Goal: Information Seeking & Learning: Learn about a topic

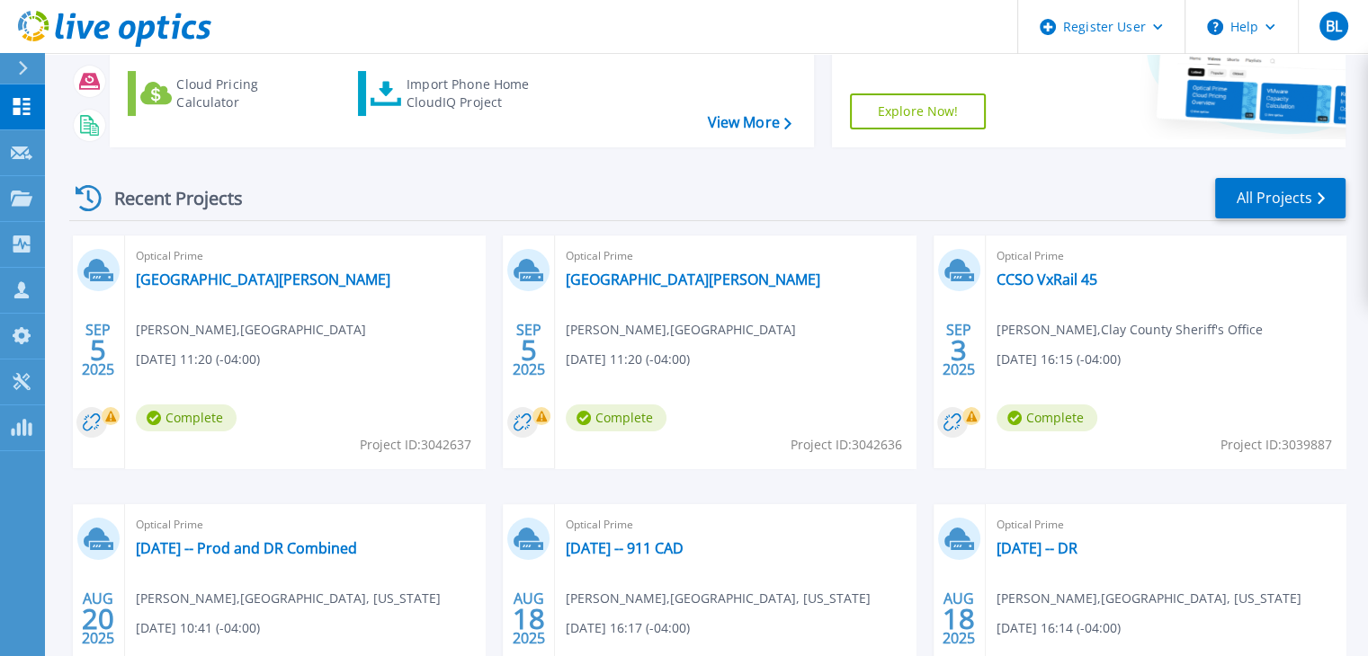
scroll to position [230, 0]
click at [1049, 283] on link "CCSO VxRail 45" at bounding box center [1046, 280] width 101 height 18
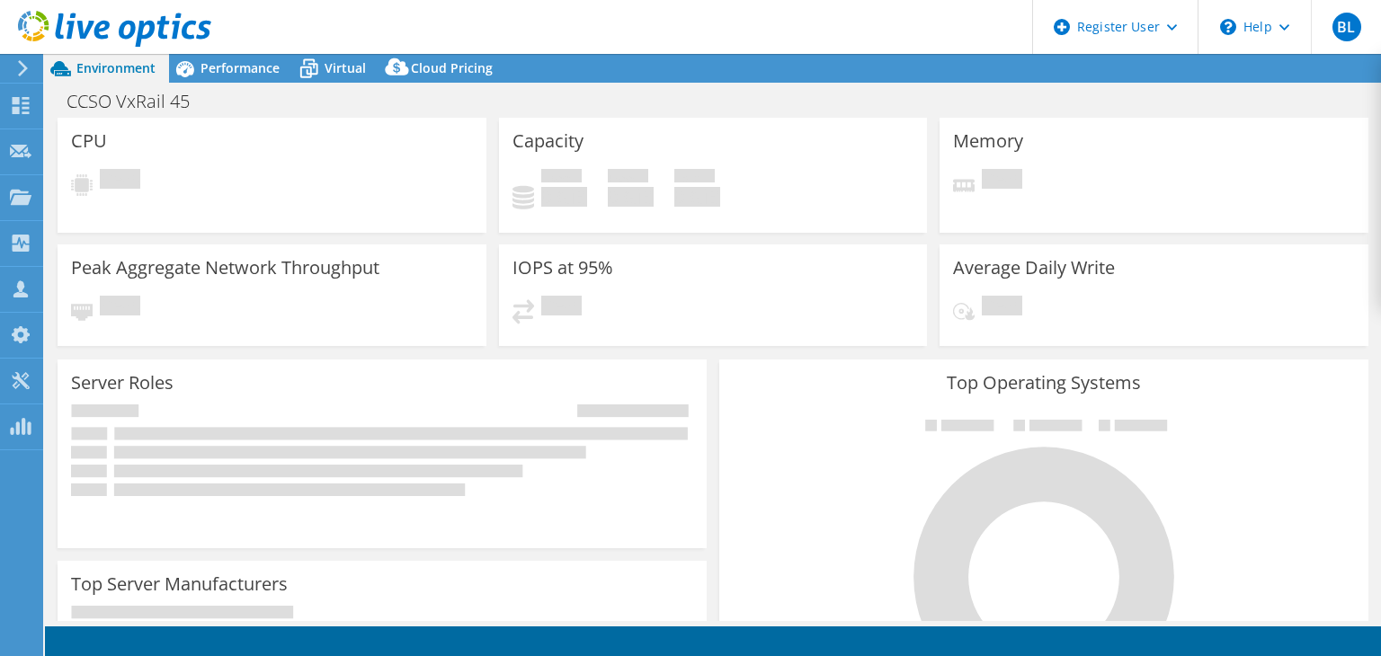
select select "USD"
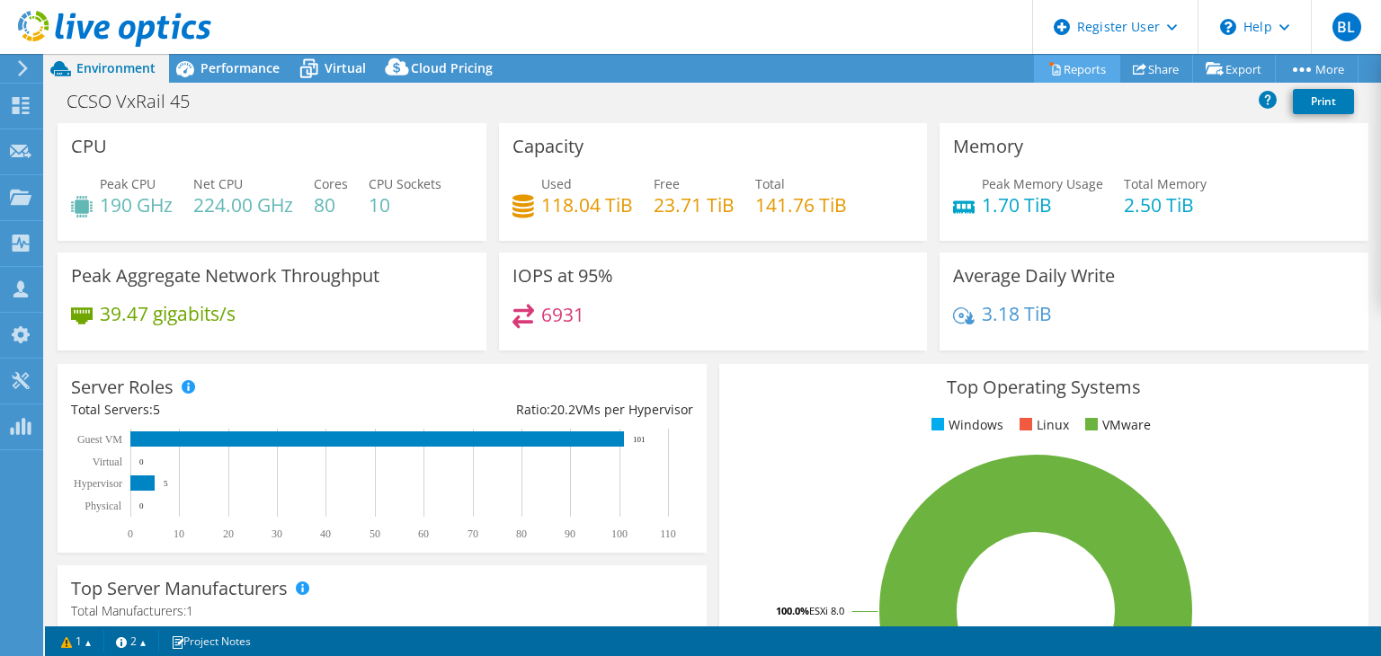
click at [1048, 68] on icon at bounding box center [1054, 68] width 13 height 13
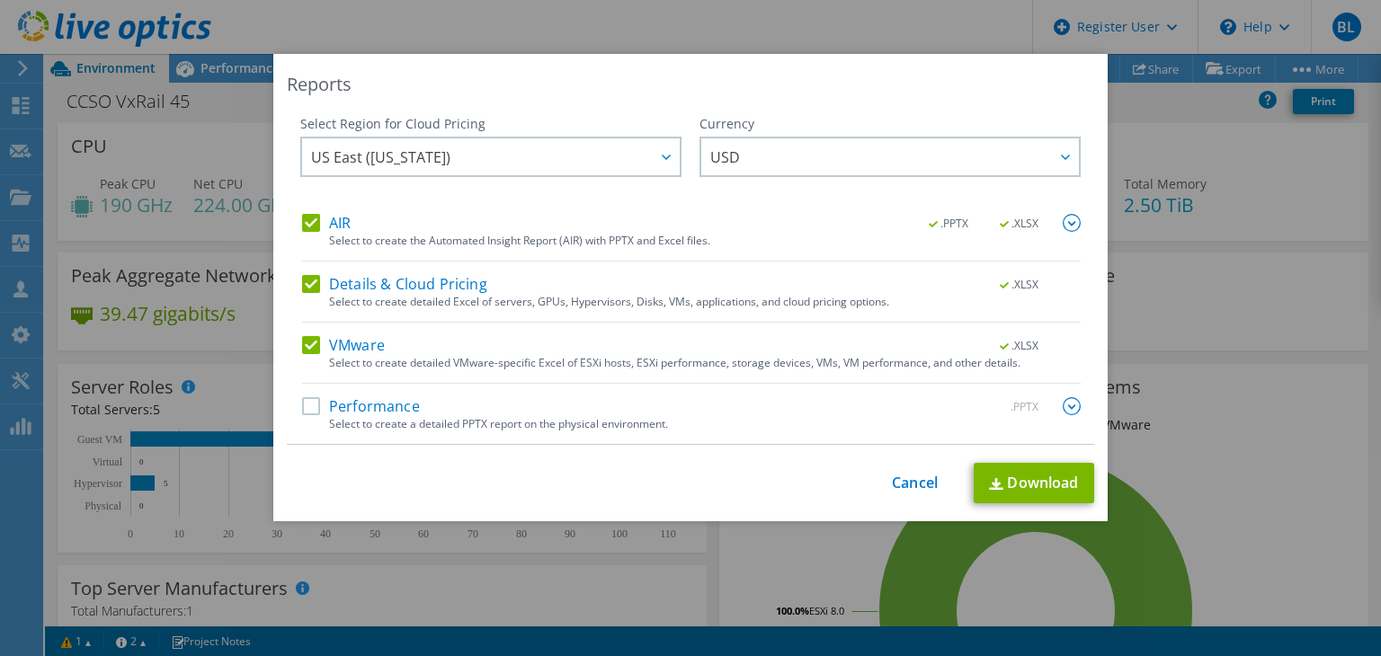
click at [428, 408] on div "Performance .PPTX" at bounding box center [691, 407] width 779 height 21
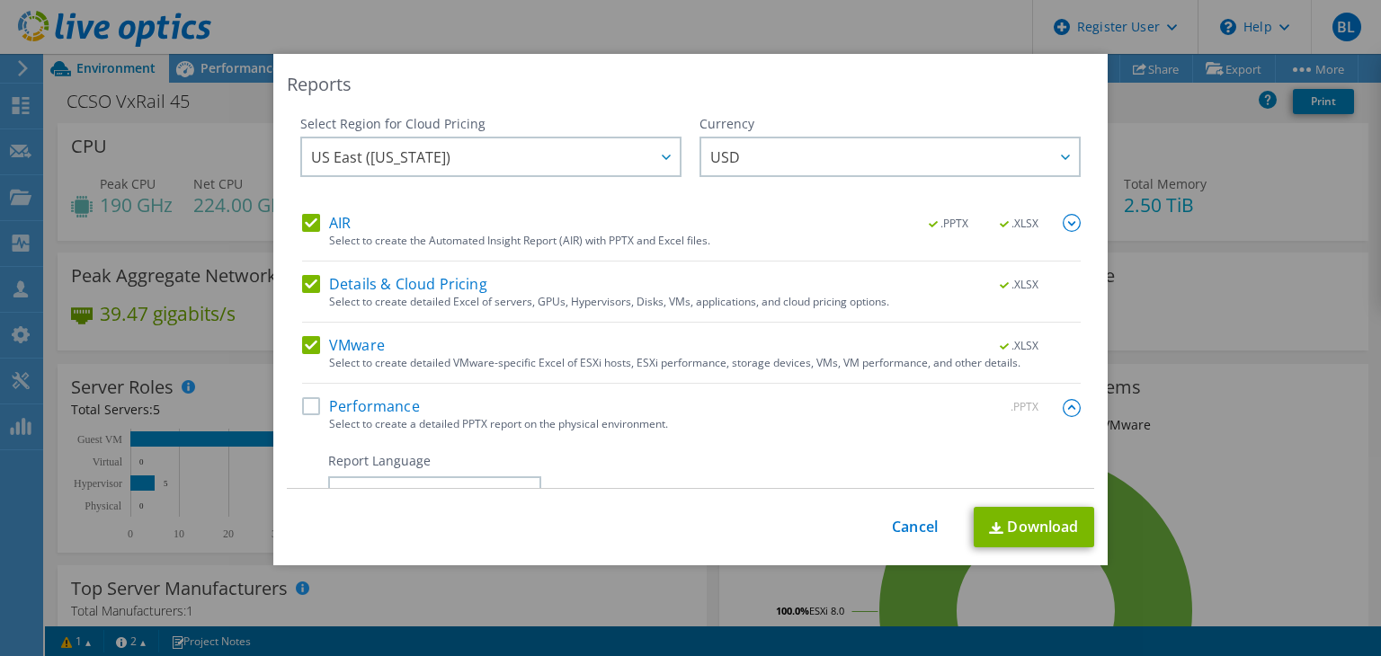
click at [302, 401] on label "Performance" at bounding box center [361, 406] width 118 height 18
click at [0, 0] on input "Performance" at bounding box center [0, 0] width 0 height 0
click at [1035, 526] on link "Download" at bounding box center [1034, 527] width 120 height 40
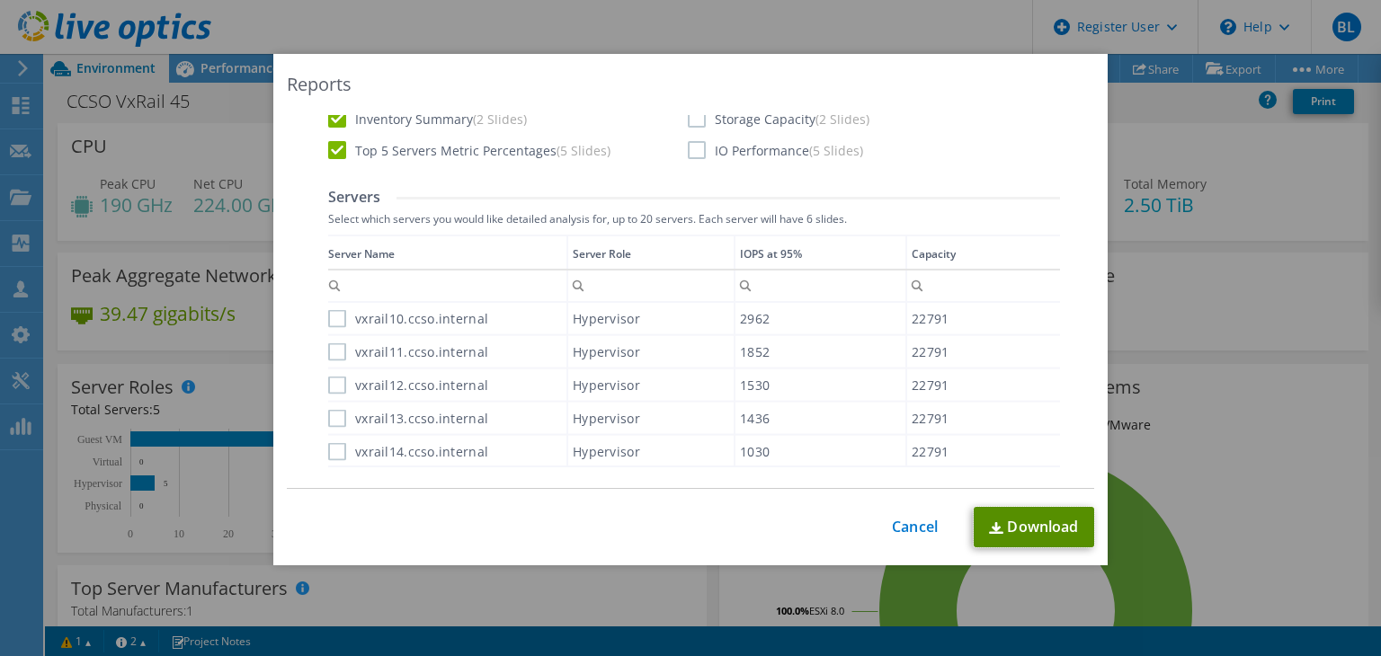
scroll to position [973, 0]
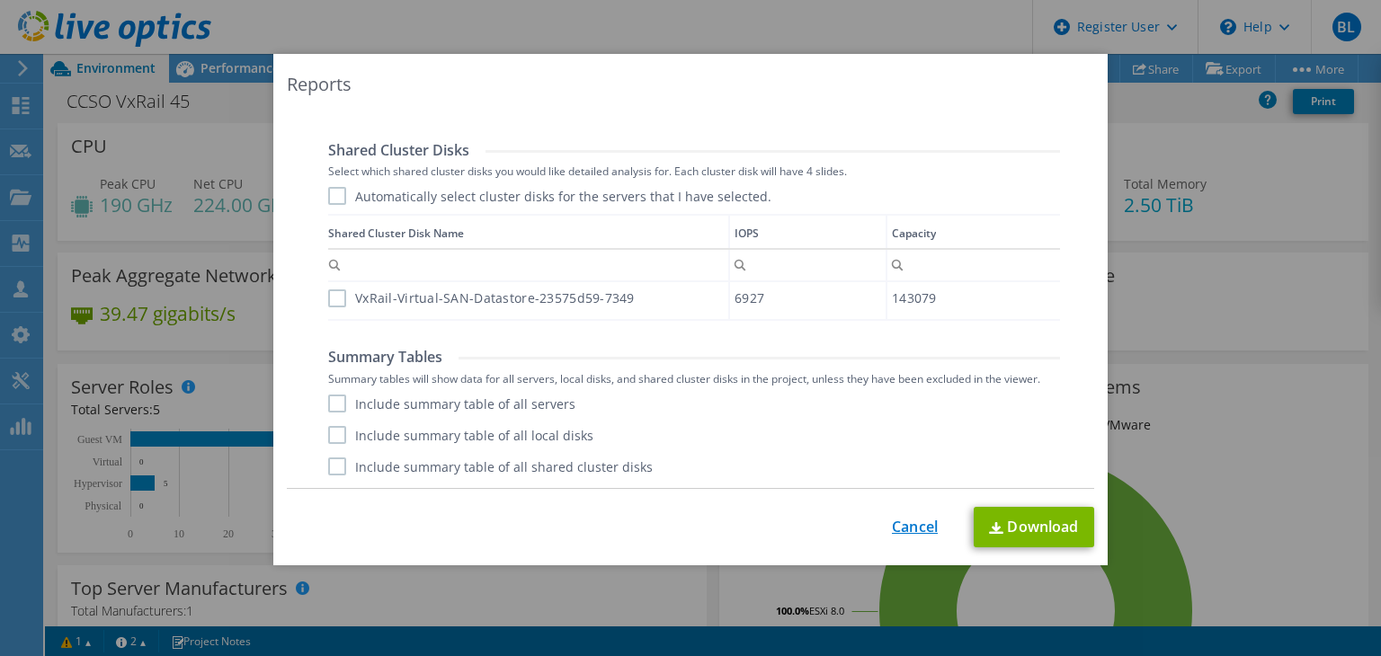
click at [902, 523] on link "Cancel" at bounding box center [915, 527] width 46 height 17
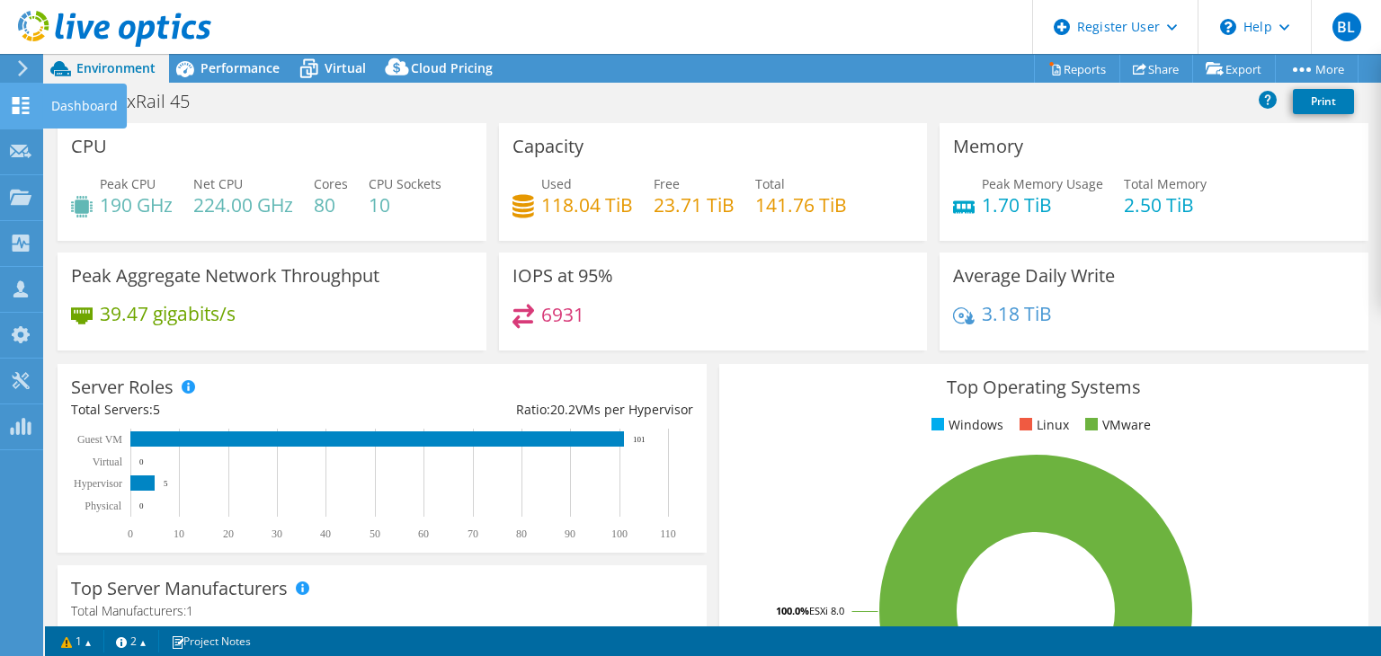
click at [22, 109] on icon at bounding box center [21, 105] width 22 height 17
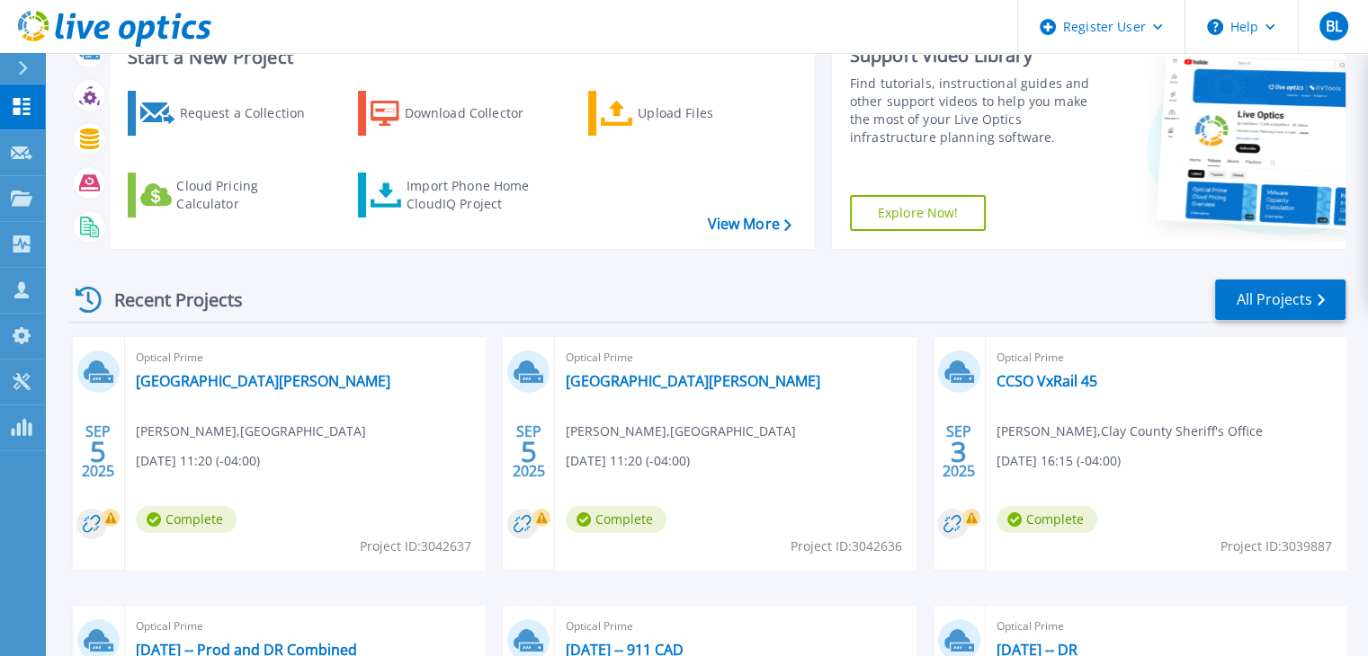
scroll to position [128, 0]
click at [1047, 389] on link "CCSO VxRail 45" at bounding box center [1046, 382] width 101 height 18
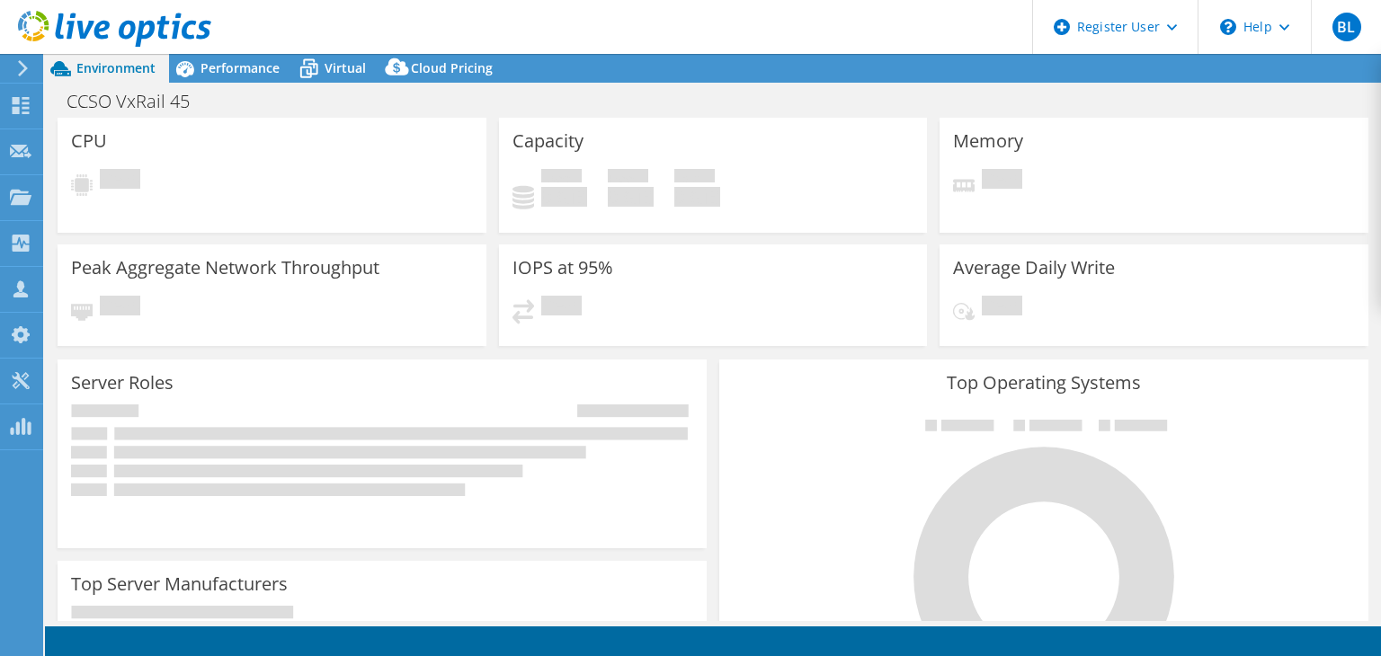
select select "USD"
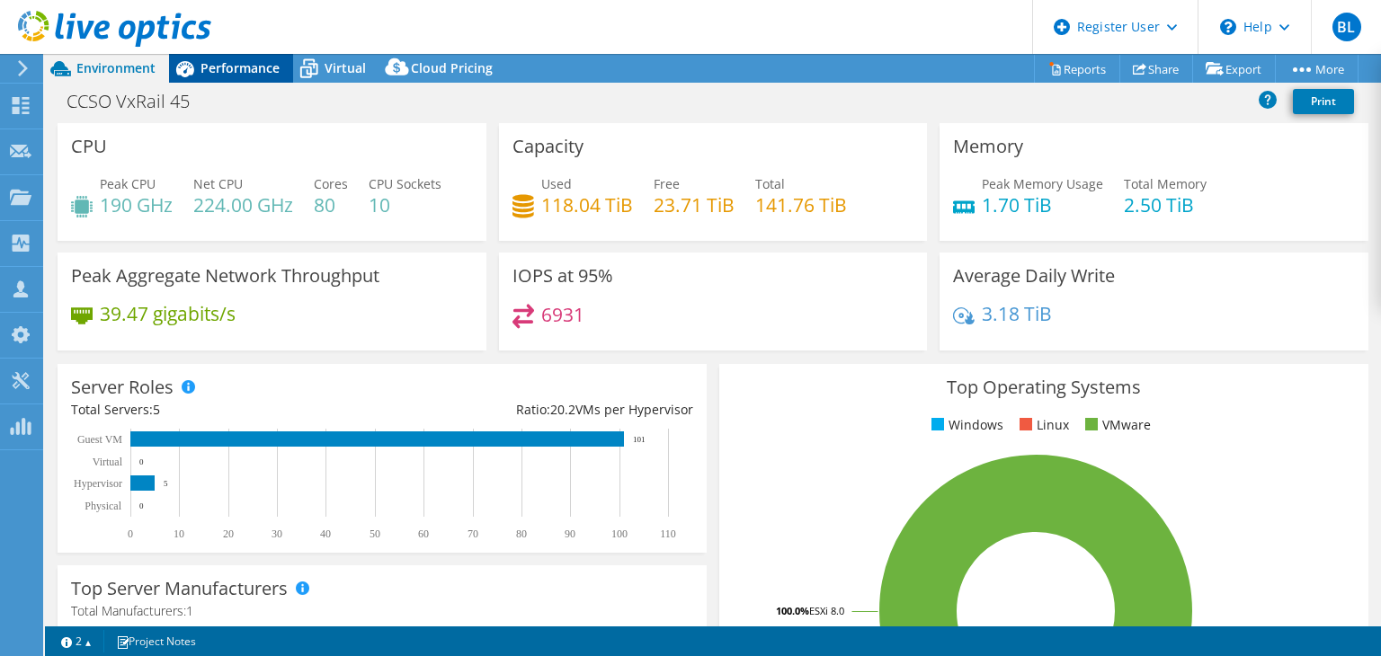
click at [217, 70] on span "Performance" at bounding box center [240, 67] width 79 height 17
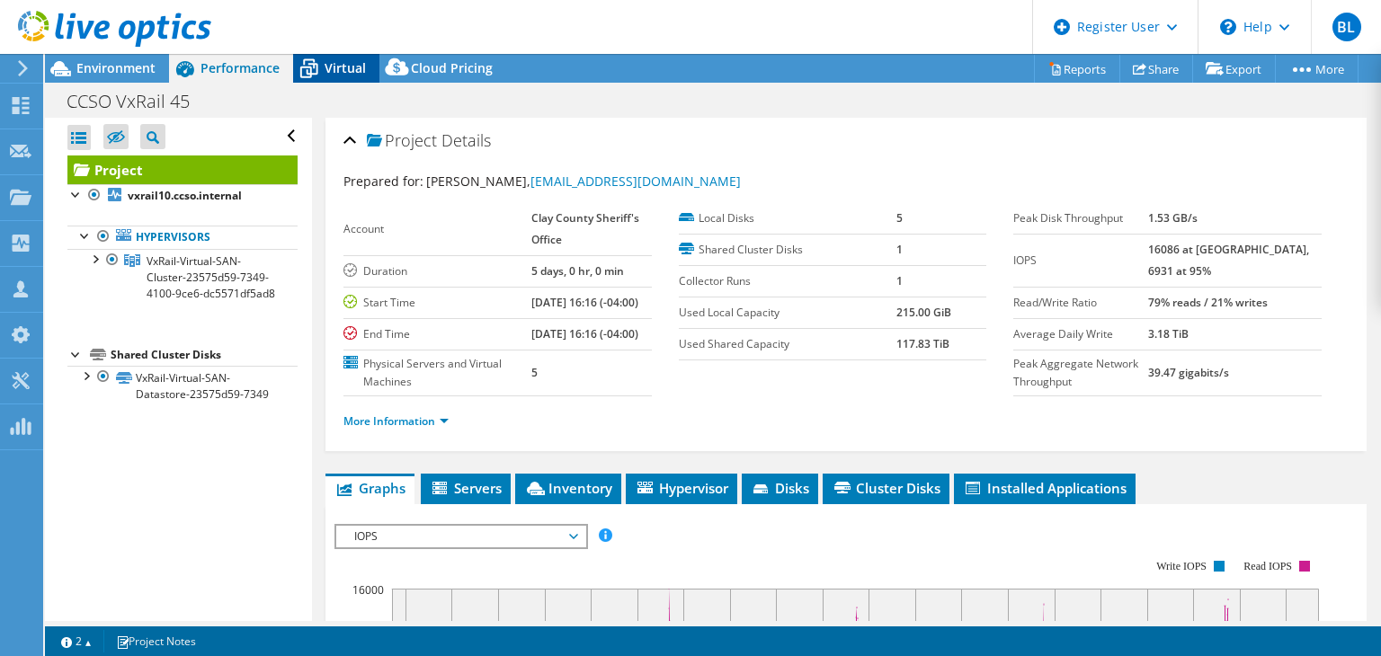
click at [346, 66] on span "Virtual" at bounding box center [345, 67] width 41 height 17
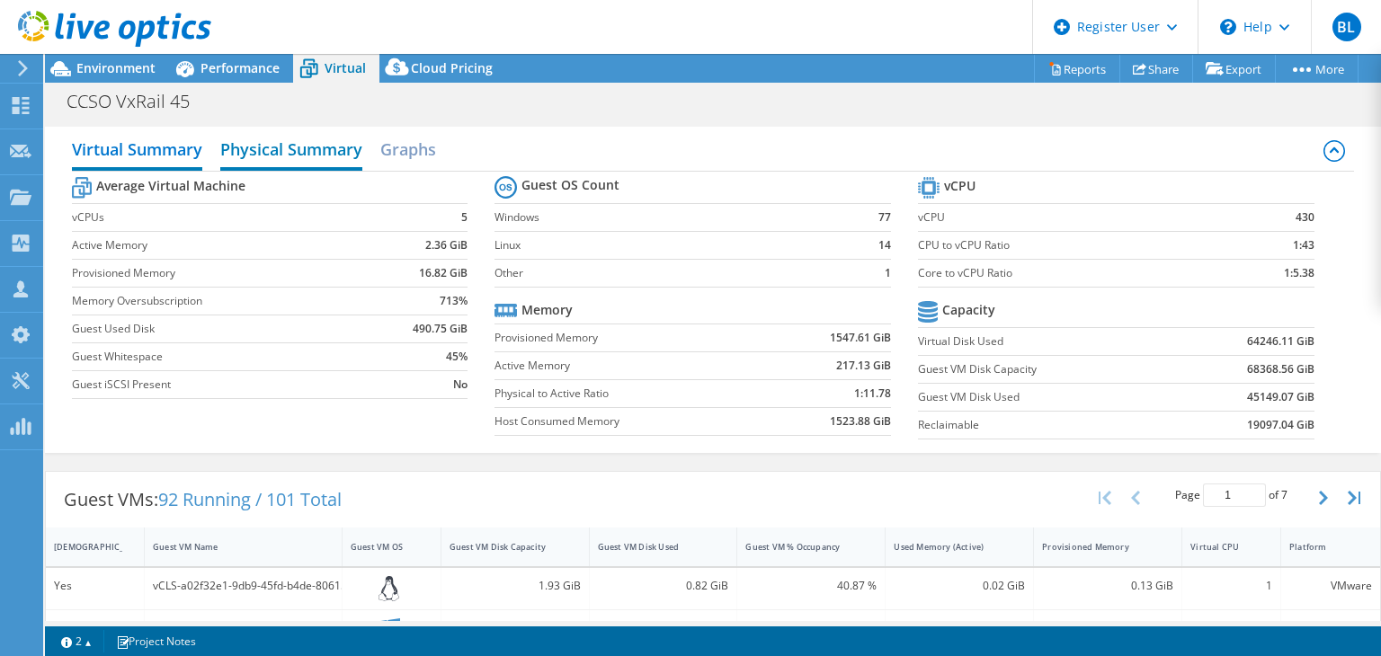
click at [316, 150] on h2 "Physical Summary" at bounding box center [291, 151] width 142 height 40
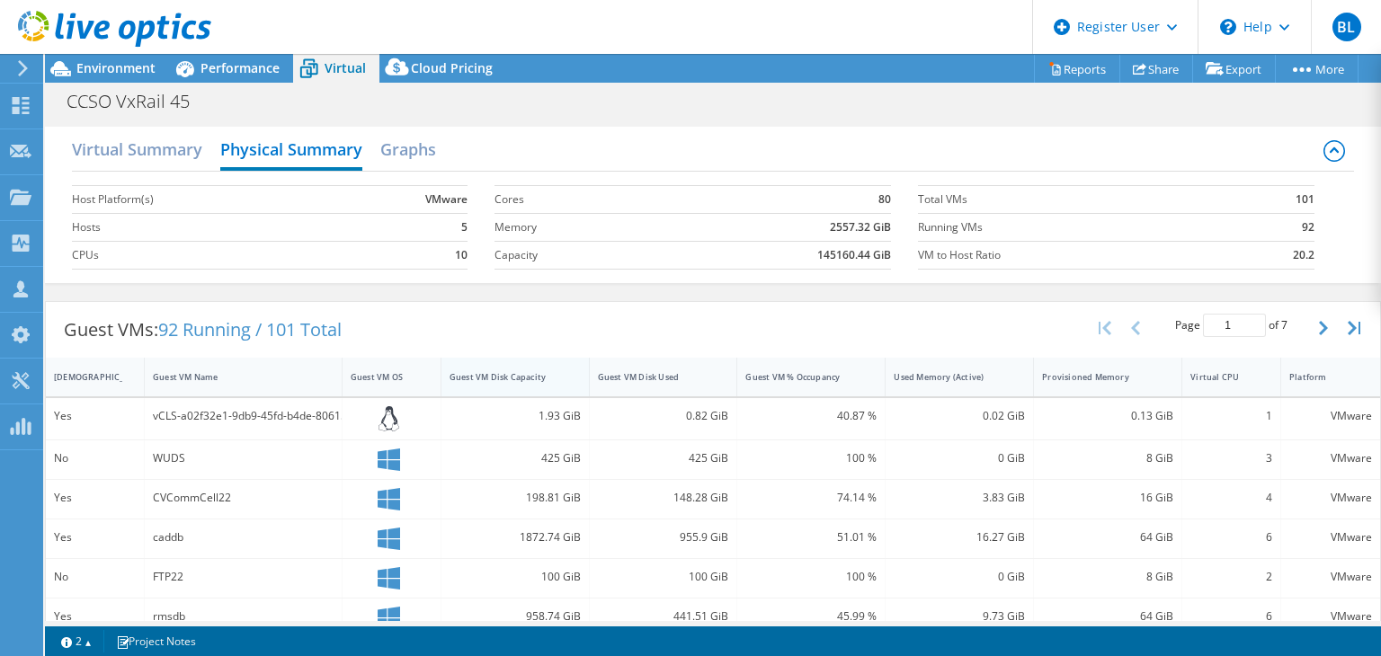
scroll to position [4, 0]
click at [174, 146] on h2 "Virtual Summary" at bounding box center [137, 151] width 130 height 40
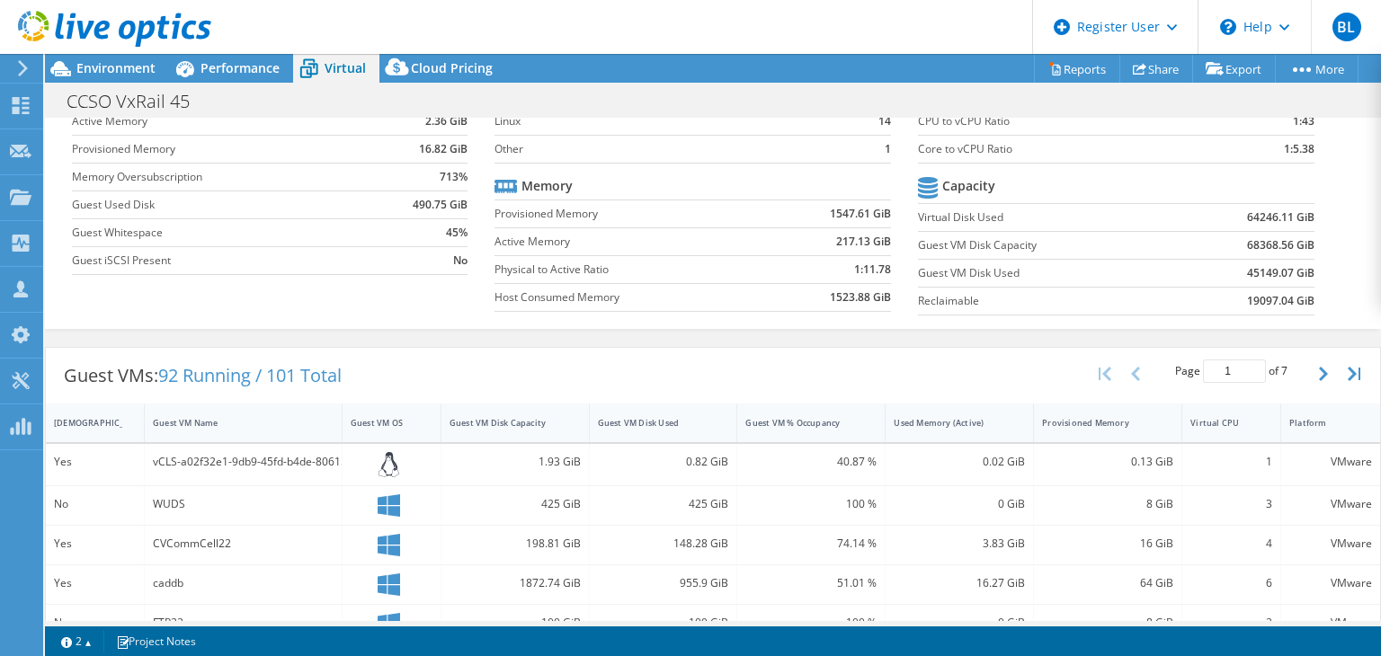
scroll to position [0, 0]
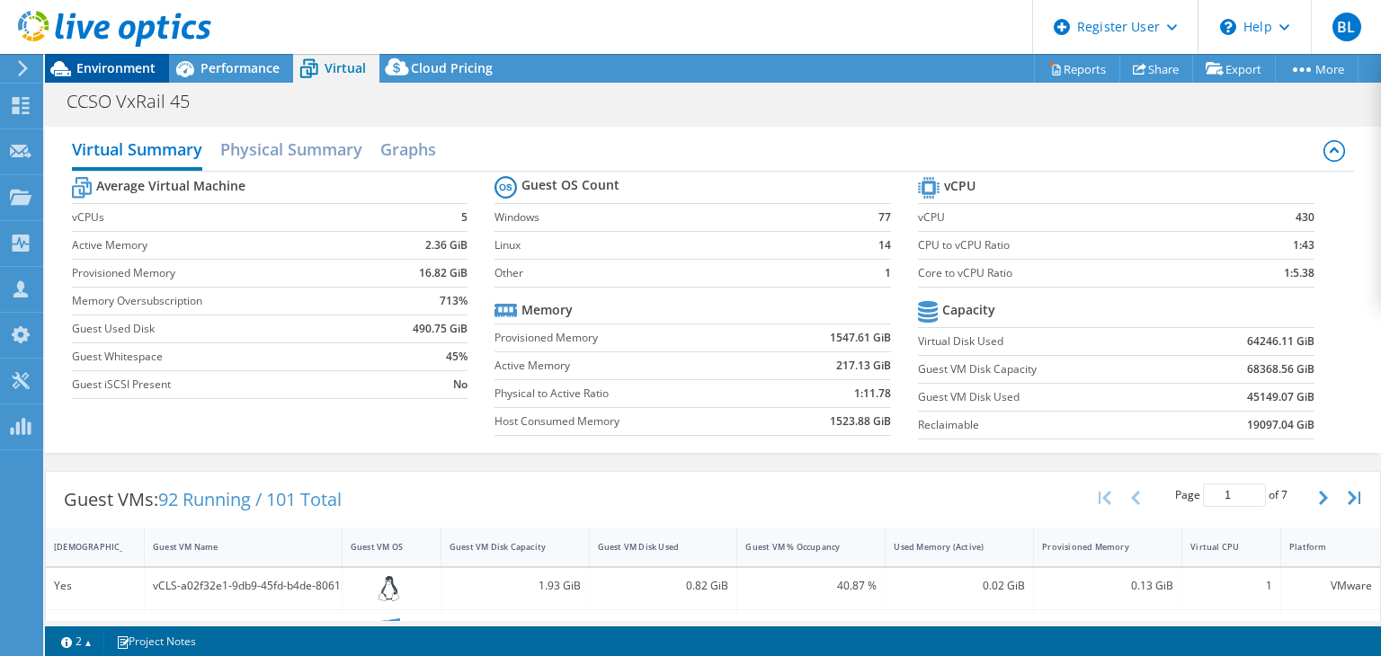
click at [120, 61] on span "Environment" at bounding box center [115, 67] width 79 height 17
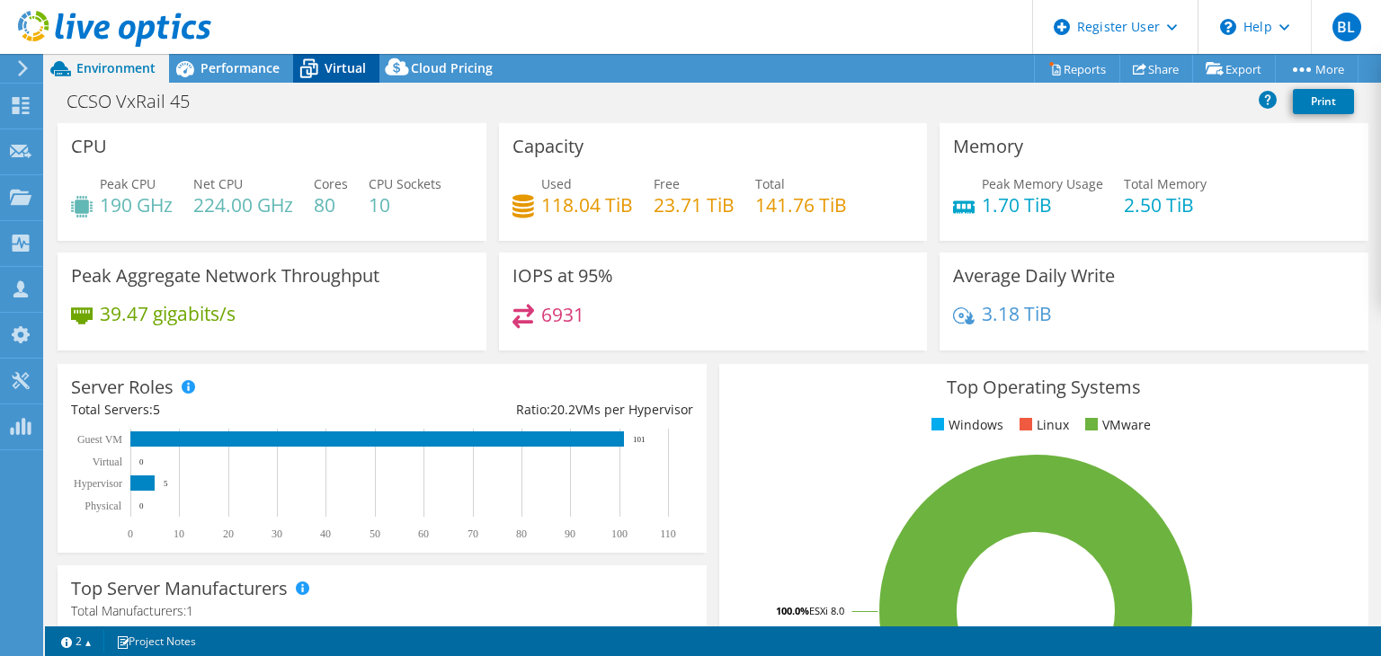
click at [345, 67] on span "Virtual" at bounding box center [345, 67] width 41 height 17
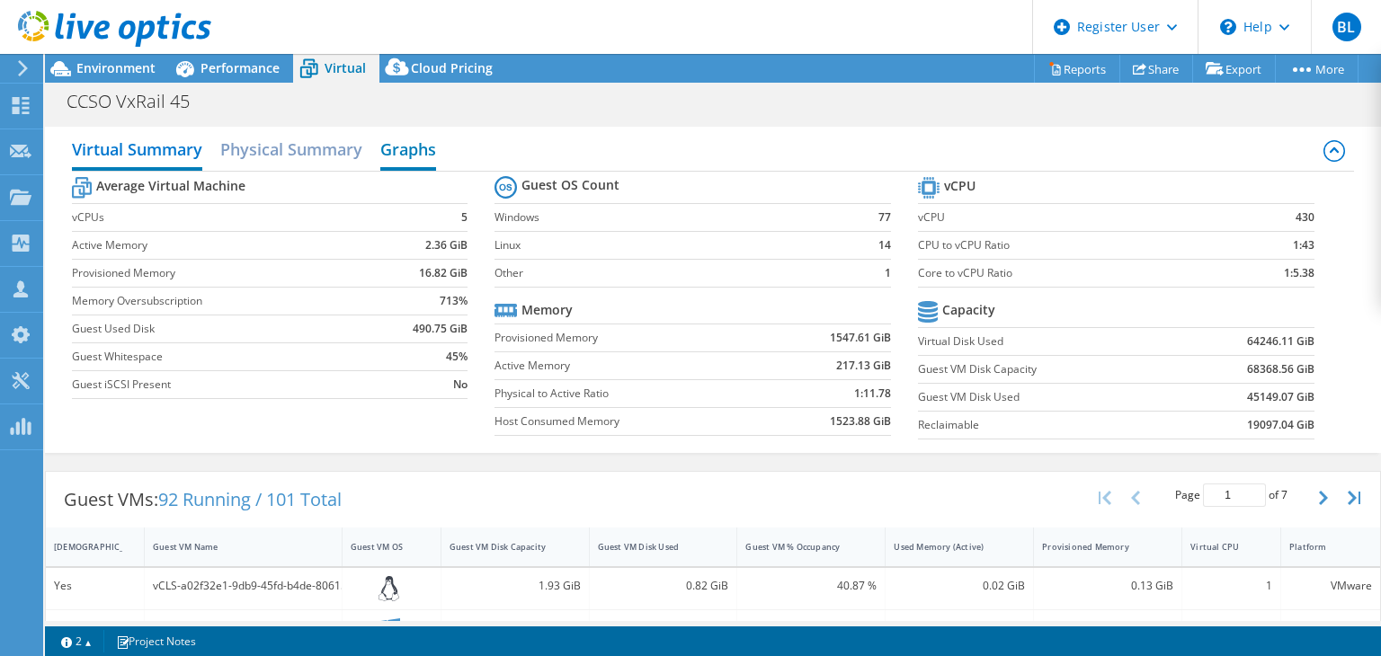
click at [404, 156] on h2 "Graphs" at bounding box center [408, 151] width 56 height 40
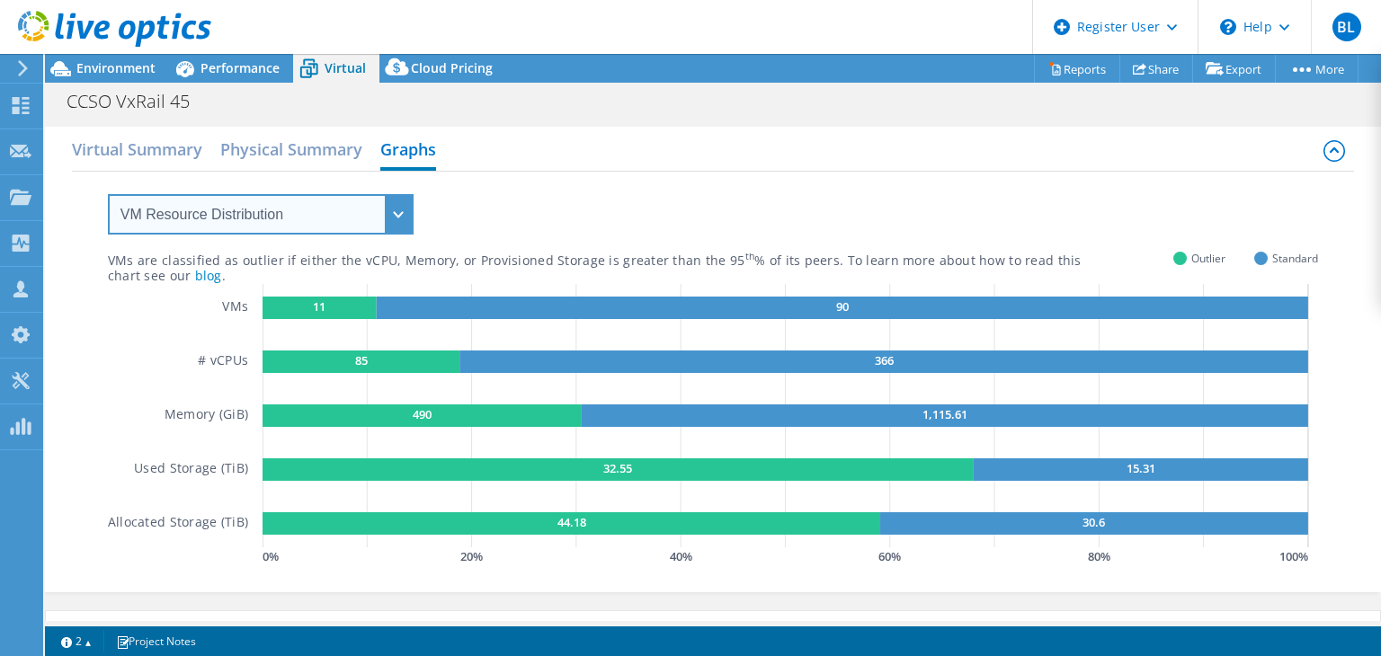
click at [407, 224] on select "VM Resource Distribution Provisioning Contrast Over Provisioning" at bounding box center [261, 214] width 306 height 40
select select "Over Provisioning"
click at [108, 194] on select "VM Resource Distribution Provisioning Contrast Over Provisioning" at bounding box center [261, 214] width 306 height 40
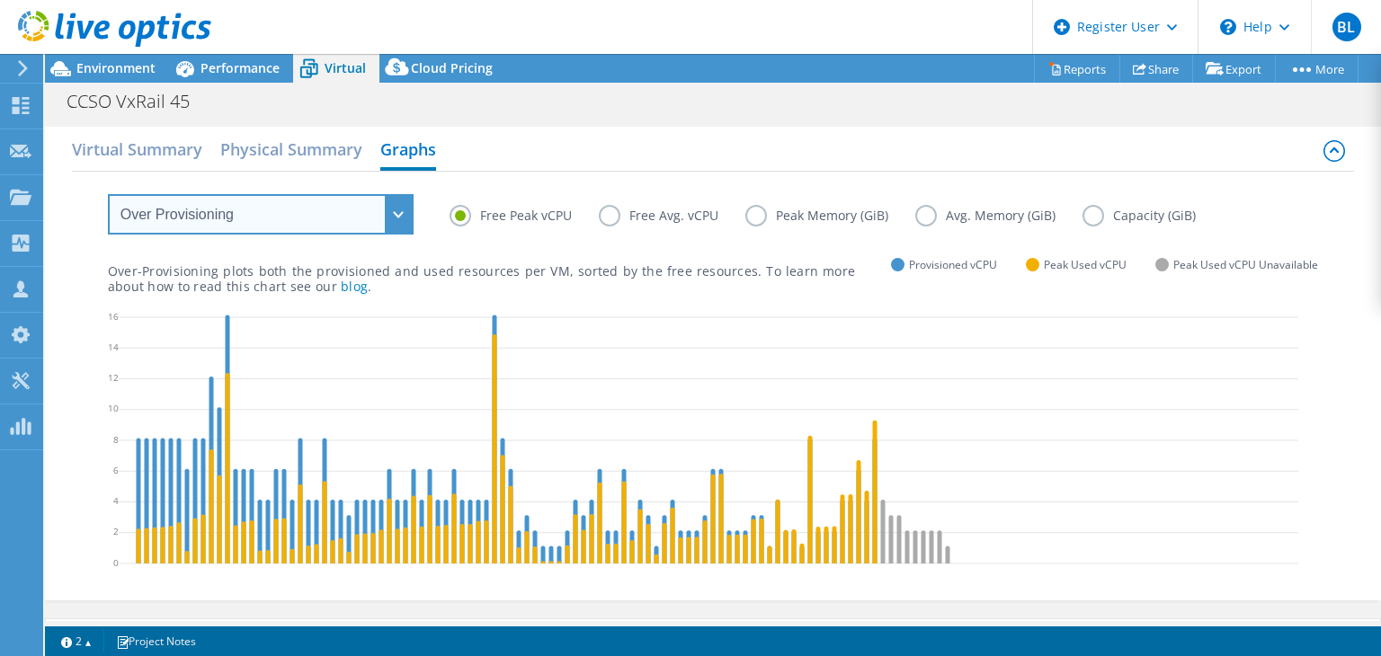
scroll to position [71, 0]
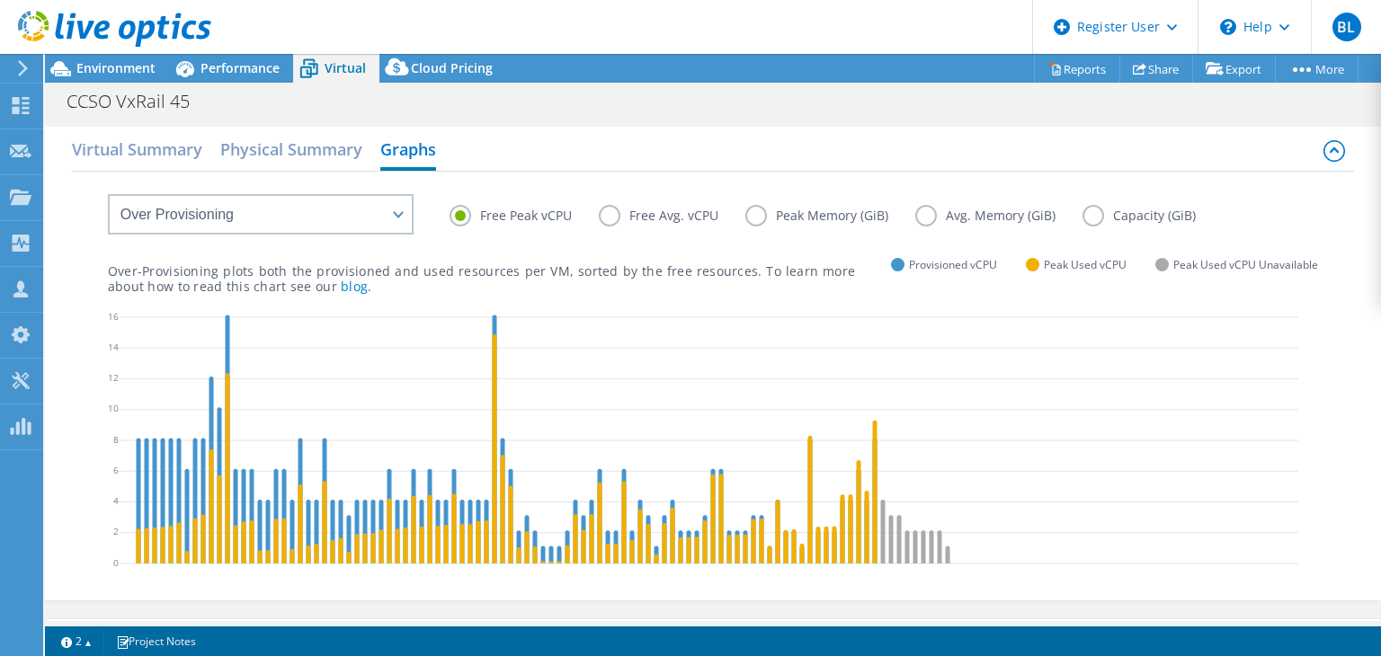
click at [608, 217] on label "Free Avg. vCPU" at bounding box center [672, 216] width 147 height 22
click at [0, 0] on input "Free Avg. vCPU" at bounding box center [0, 0] width 0 height 0
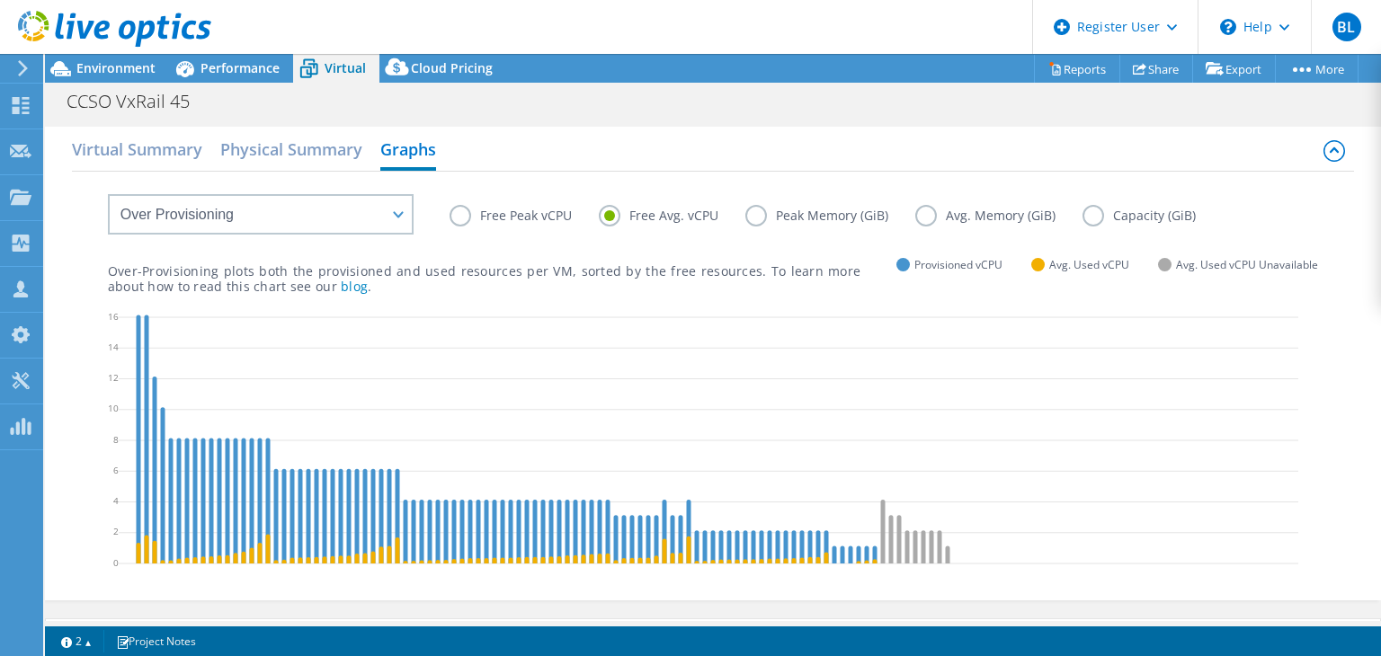
click at [755, 215] on label "Peak Memory (GiB)" at bounding box center [830, 216] width 170 height 22
click at [0, 0] on input "Peak Memory (GiB)" at bounding box center [0, 0] width 0 height 0
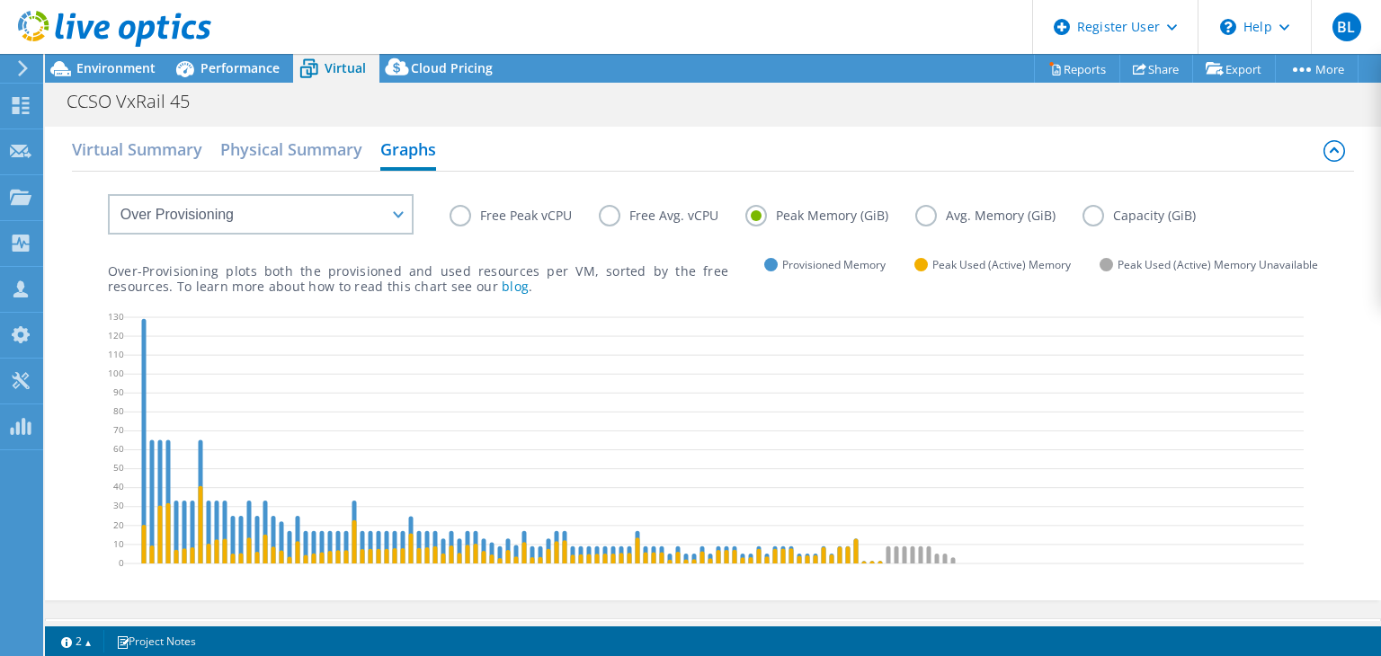
click at [916, 228] on div "Free Peak vCPU Free Avg. vCPU Peak Memory (GiB) Avg. Memory (GiB) Capacity (GiB)" at bounding box center [884, 219] width 869 height 28
click at [936, 224] on label "Avg. Memory (GiB)" at bounding box center [998, 216] width 167 height 22
click at [0, 0] on input "Avg. Memory (GiB)" at bounding box center [0, 0] width 0 height 0
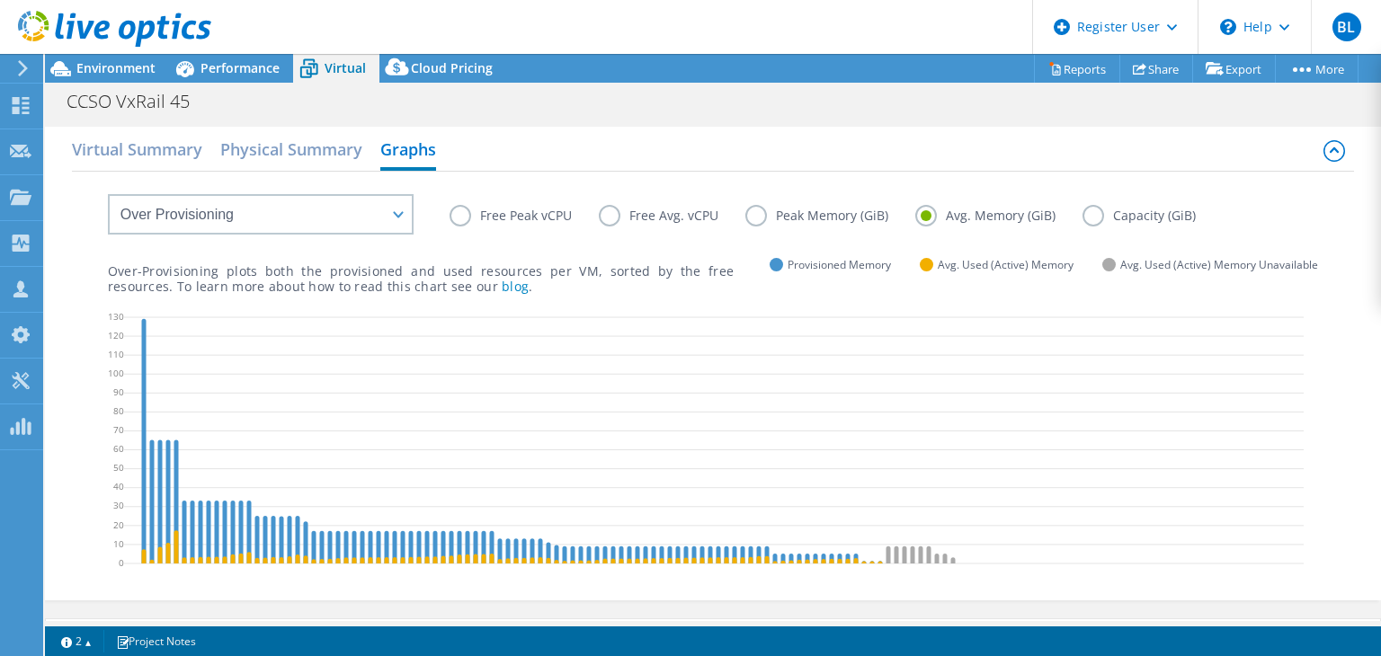
click at [1096, 218] on label "Capacity (GiB)" at bounding box center [1153, 216] width 140 height 22
click at [0, 0] on input "Capacity (GiB)" at bounding box center [0, 0] width 0 height 0
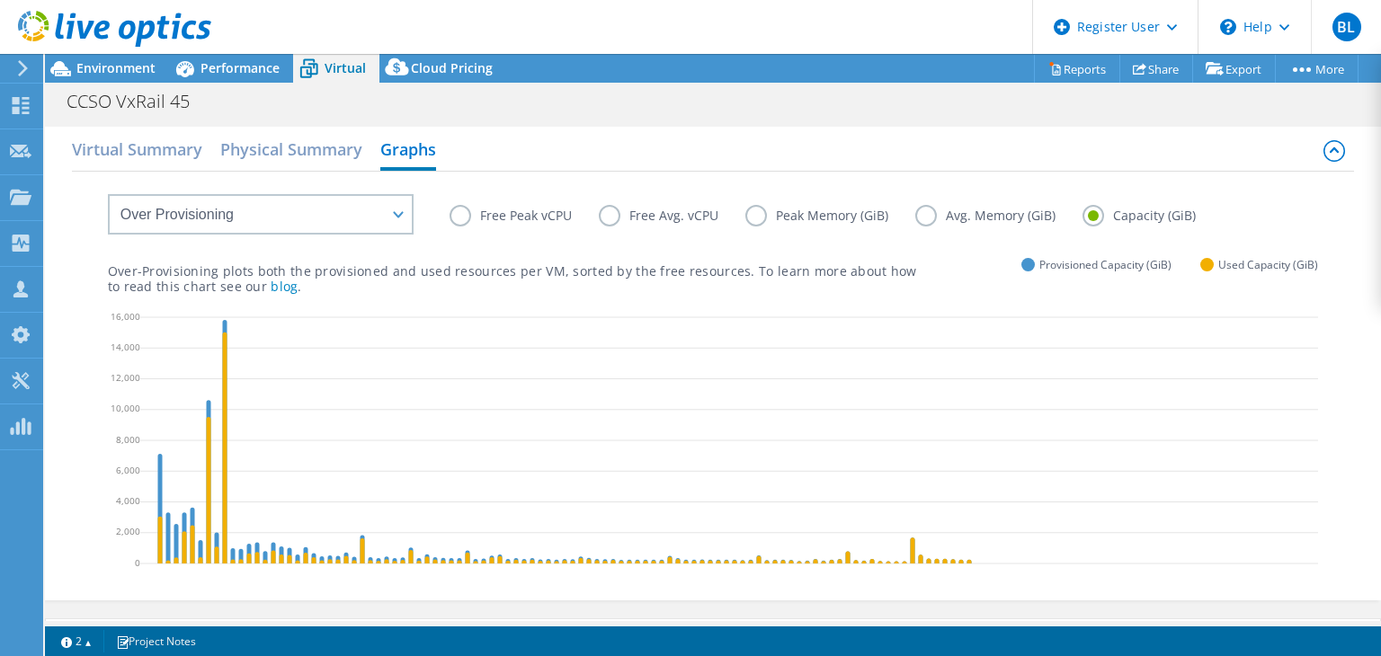
click at [59, 477] on div "Virtual Summary Physical Summary Graphs VM Resource Distribution Provisioning C…" at bounding box center [713, 364] width 1336 height 474
click at [156, 151] on h2 "Virtual Summary" at bounding box center [137, 151] width 130 height 40
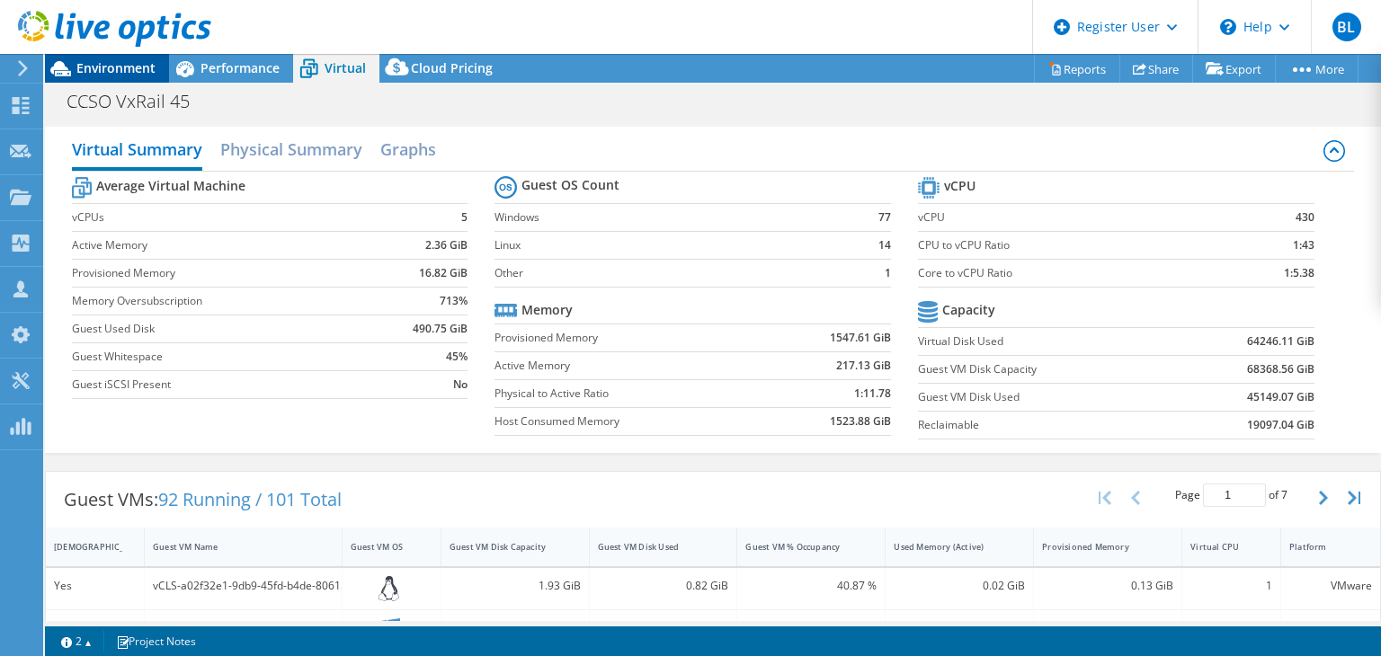
click at [122, 63] on span "Environment" at bounding box center [115, 67] width 79 height 17
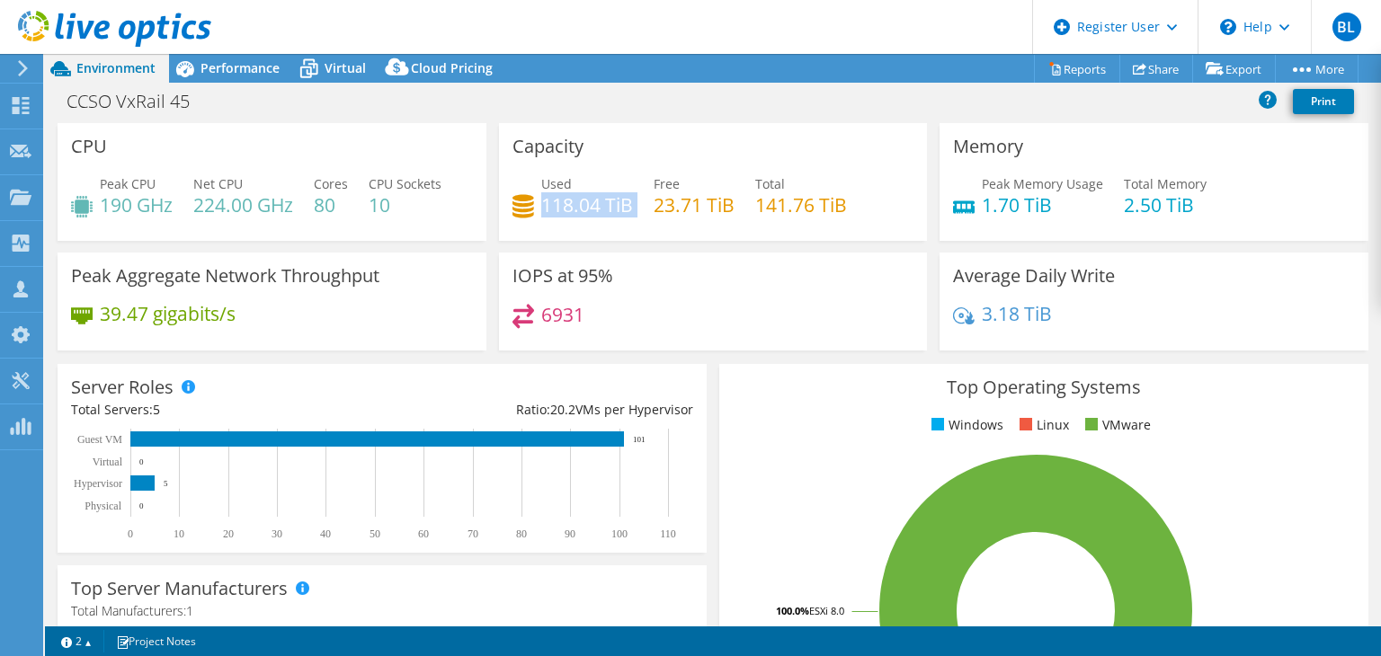
drag, startPoint x: 537, startPoint y: 202, endPoint x: 633, endPoint y: 217, distance: 97.3
click at [633, 217] on div "Used 118.04 TiB Free 23.71 TiB Total 141.76 TiB" at bounding box center [713, 203] width 402 height 58
click at [554, 209] on h4 "118.04 TiB" at bounding box center [587, 205] width 92 height 20
drag, startPoint x: 539, startPoint y: 203, endPoint x: 624, endPoint y: 209, distance: 84.7
click at [624, 209] on h4 "118.04 TiB" at bounding box center [587, 205] width 92 height 20
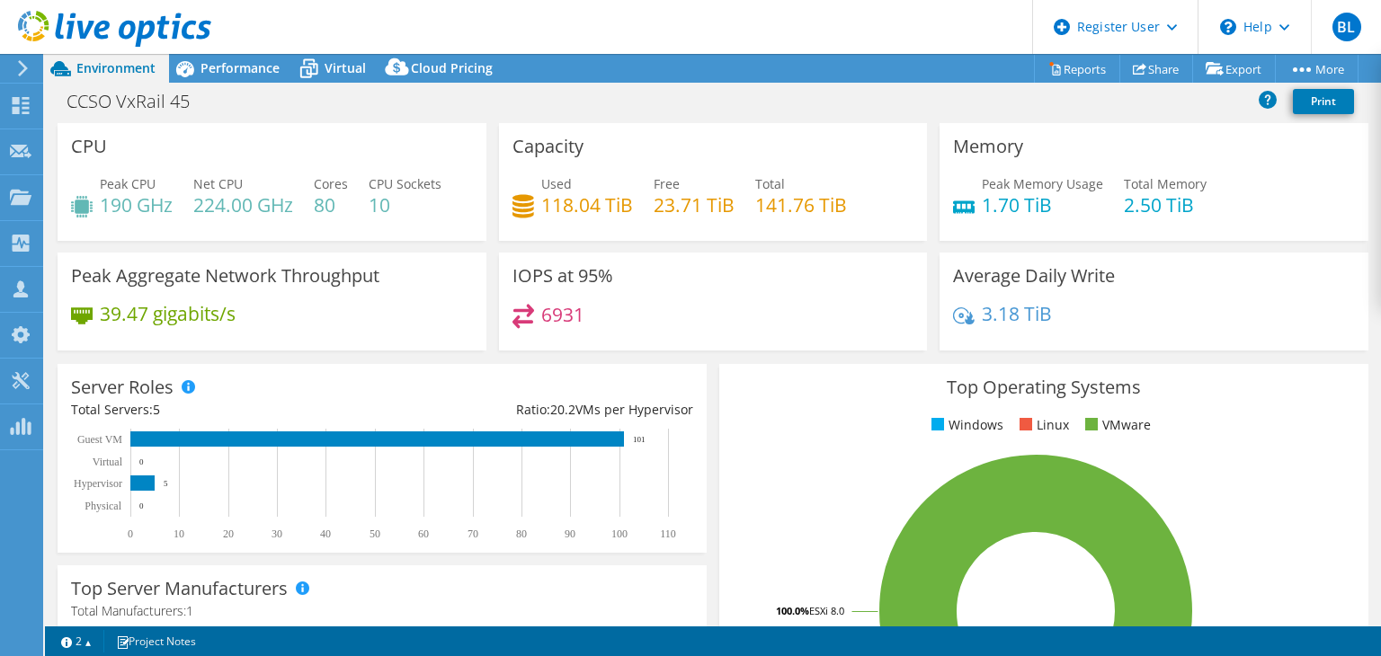
click at [671, 199] on h4 "23.71 TiB" at bounding box center [694, 205] width 81 height 20
drag, startPoint x: 161, startPoint y: 411, endPoint x: 147, endPoint y: 410, distance: 13.5
click at [147, 410] on div "Total Servers: 5" at bounding box center [226, 410] width 311 height 20
click at [183, 409] on div "Total Servers: 5" at bounding box center [226, 410] width 311 height 20
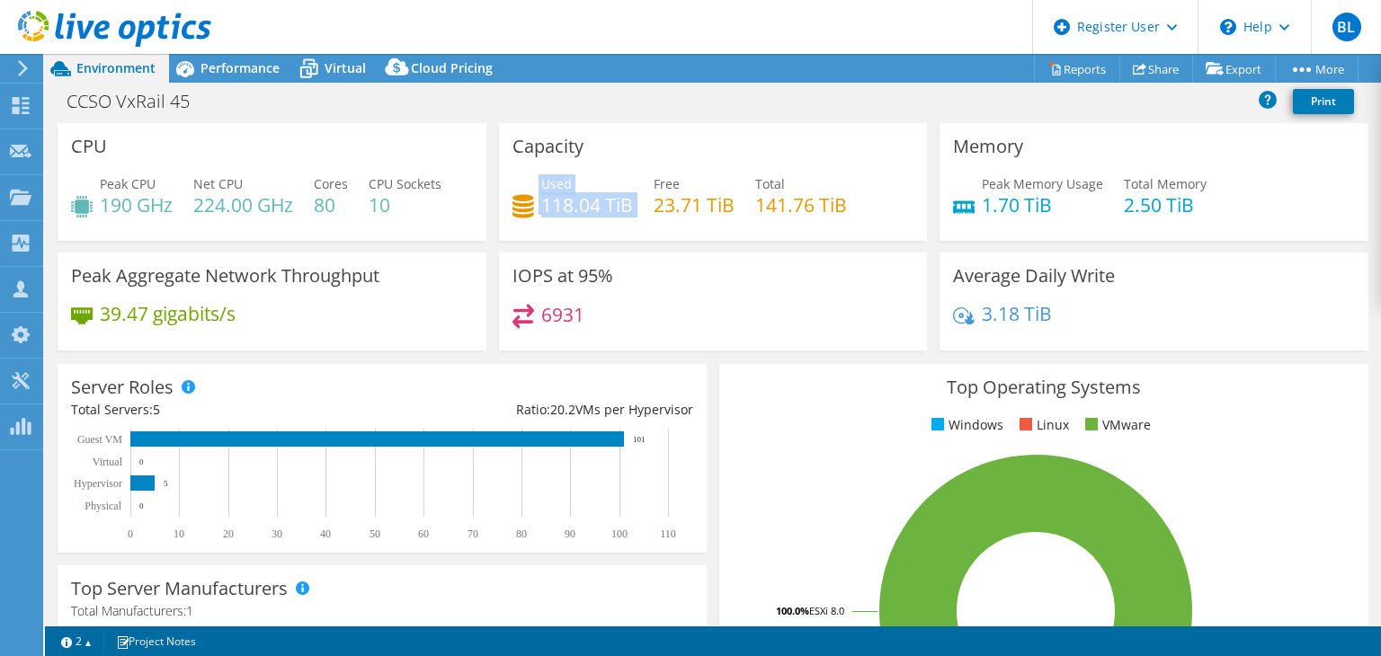
drag, startPoint x: 532, startPoint y: 201, endPoint x: 619, endPoint y: 218, distance: 88.0
click at [619, 218] on div "Used 118.04 TiB Free 23.71 TiB Total 141.76 TiB" at bounding box center [713, 203] width 402 height 58
